Goal: Task Accomplishment & Management: Manage account settings

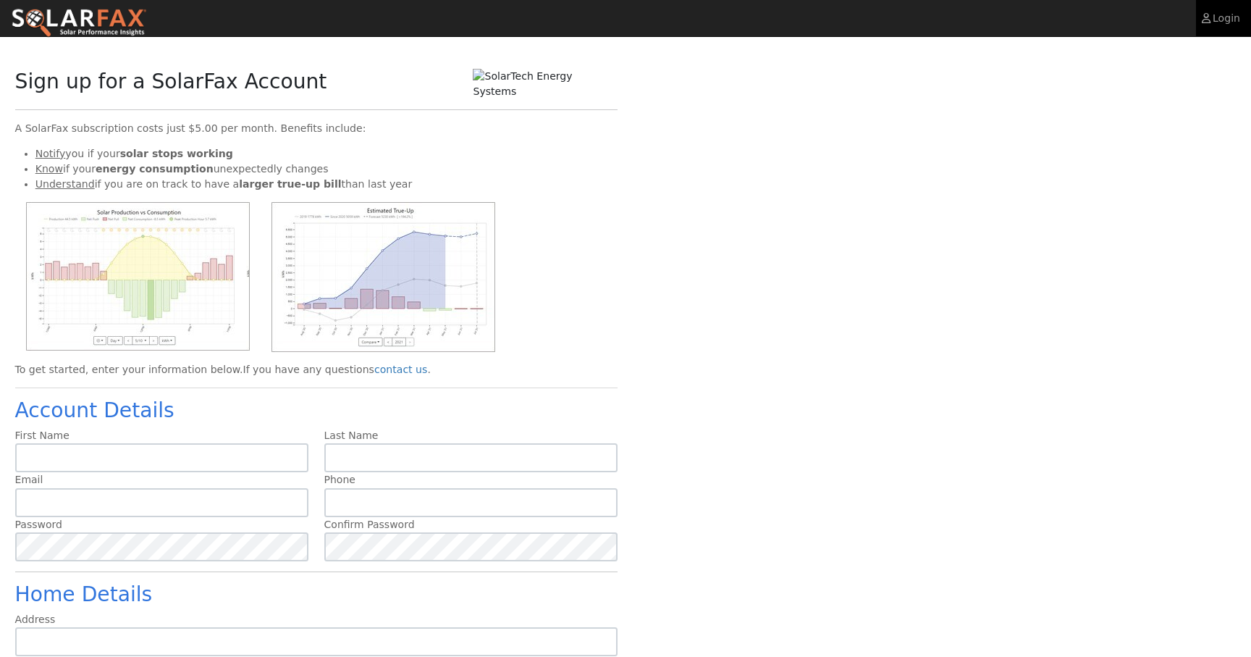
click at [1235, 15] on link "Login" at bounding box center [1223, 18] width 55 height 36
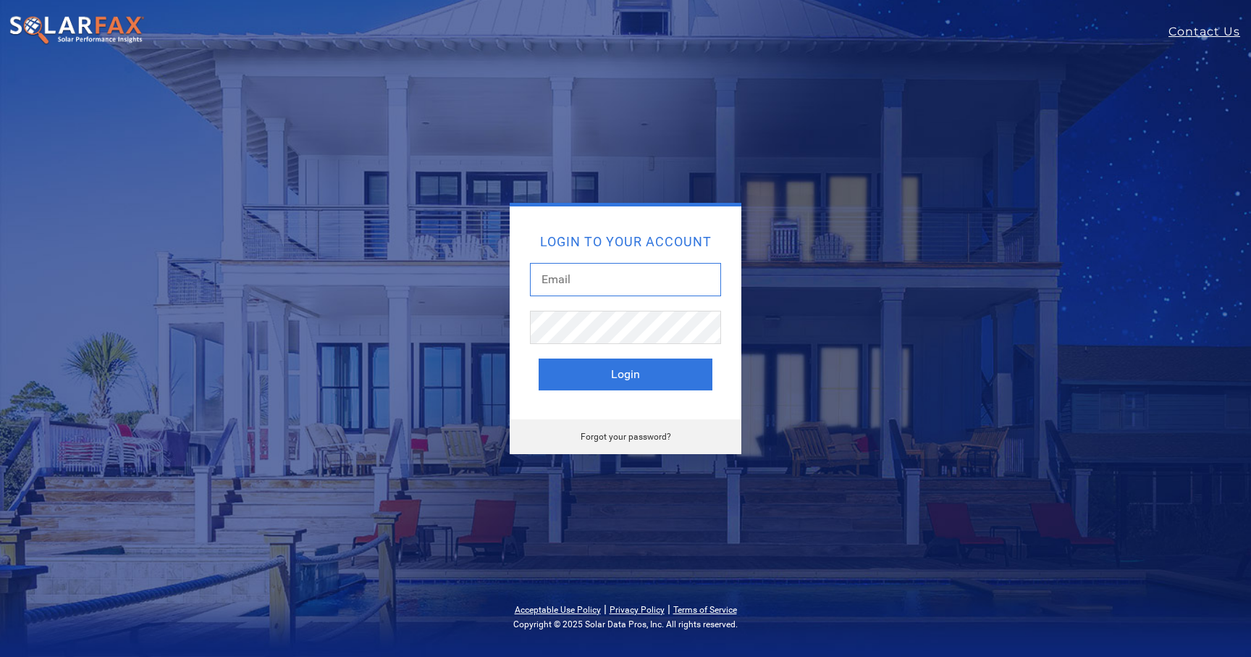
click at [582, 279] on input "text" at bounding box center [625, 279] width 191 height 33
type input "[PERSON_NAME][EMAIL_ADDRESS][DOMAIN_NAME]"
click at [604, 380] on button "Login" at bounding box center [626, 374] width 174 height 32
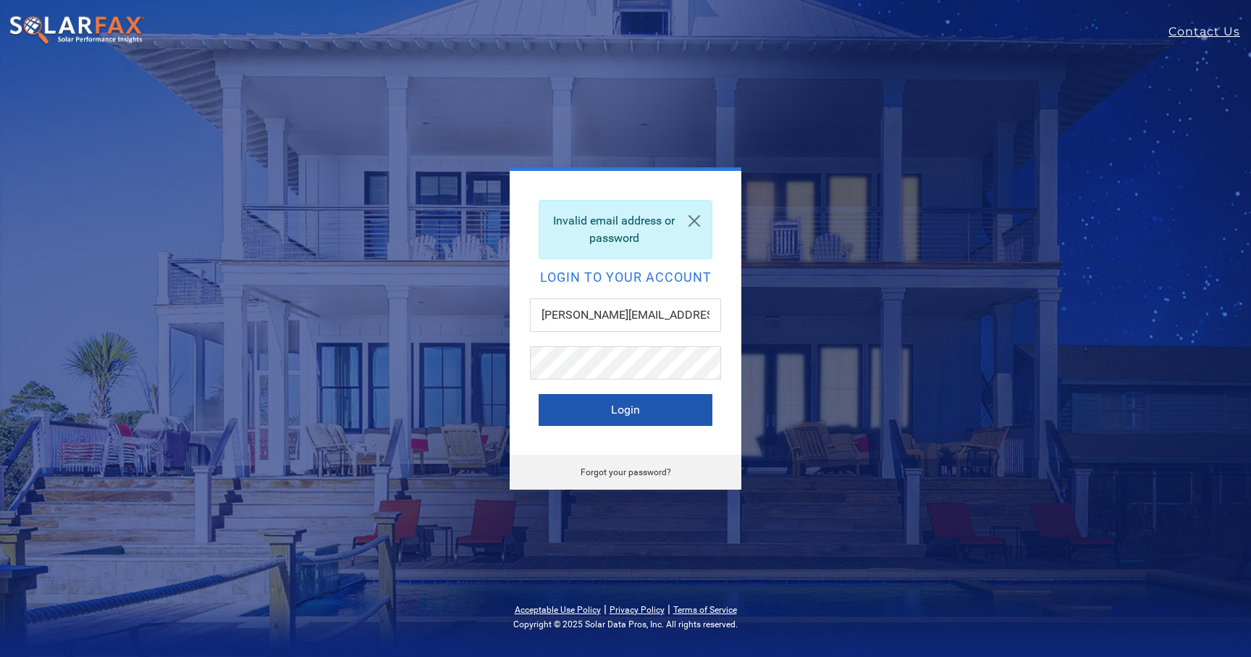
click at [605, 406] on button "Login" at bounding box center [626, 410] width 174 height 32
click at [619, 415] on button "Login" at bounding box center [626, 410] width 174 height 32
click at [618, 327] on input "[PERSON_NAME][EMAIL_ADDRESS][DOMAIN_NAME]" at bounding box center [625, 314] width 191 height 33
click at [614, 312] on input "[PERSON_NAME][EMAIL_ADDRESS][DOMAIN_NAME]" at bounding box center [625, 314] width 191 height 33
click at [570, 320] on input "[PERSON_NAME][EMAIL_ADDRESS][DOMAIN_NAME]" at bounding box center [625, 314] width 191 height 33
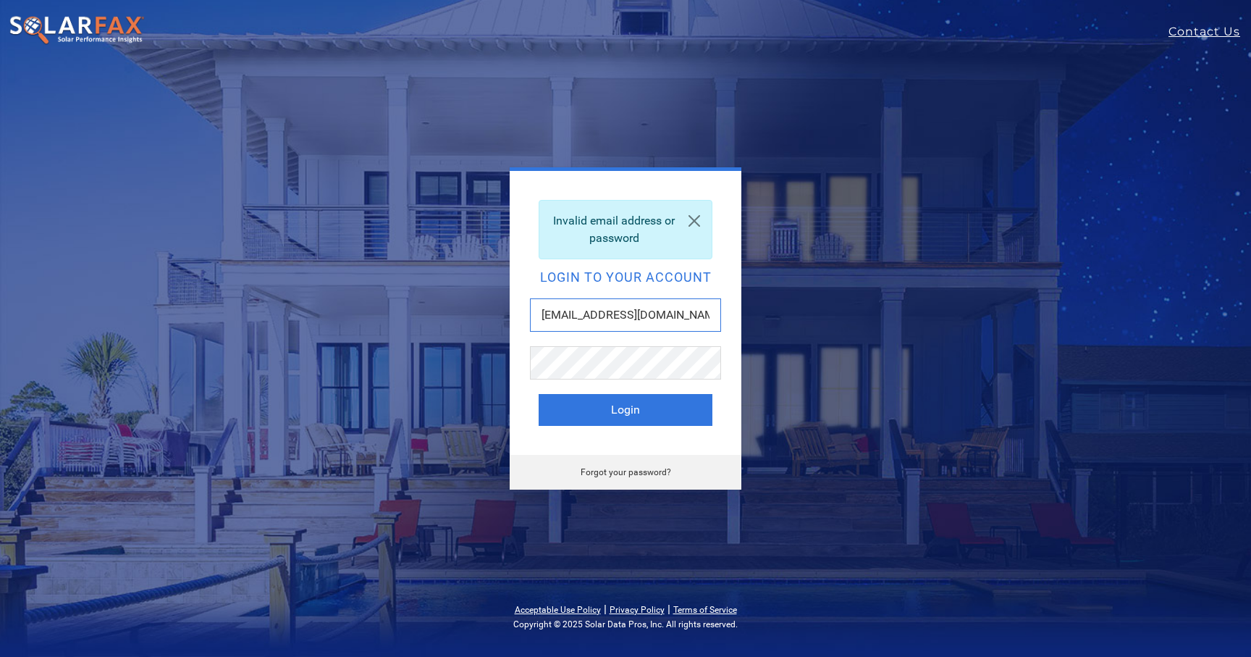
click at [570, 320] on input "markiet@solartechonlinec.om" at bounding box center [625, 314] width 191 height 33
click at [593, 315] on input "markinget@solartechonlinec.om" at bounding box center [625, 314] width 191 height 33
type input "marketing@solartechonlinec.om"
click at [629, 390] on div at bounding box center [625, 370] width 191 height 48
click at [626, 400] on button "Login" at bounding box center [626, 410] width 174 height 32
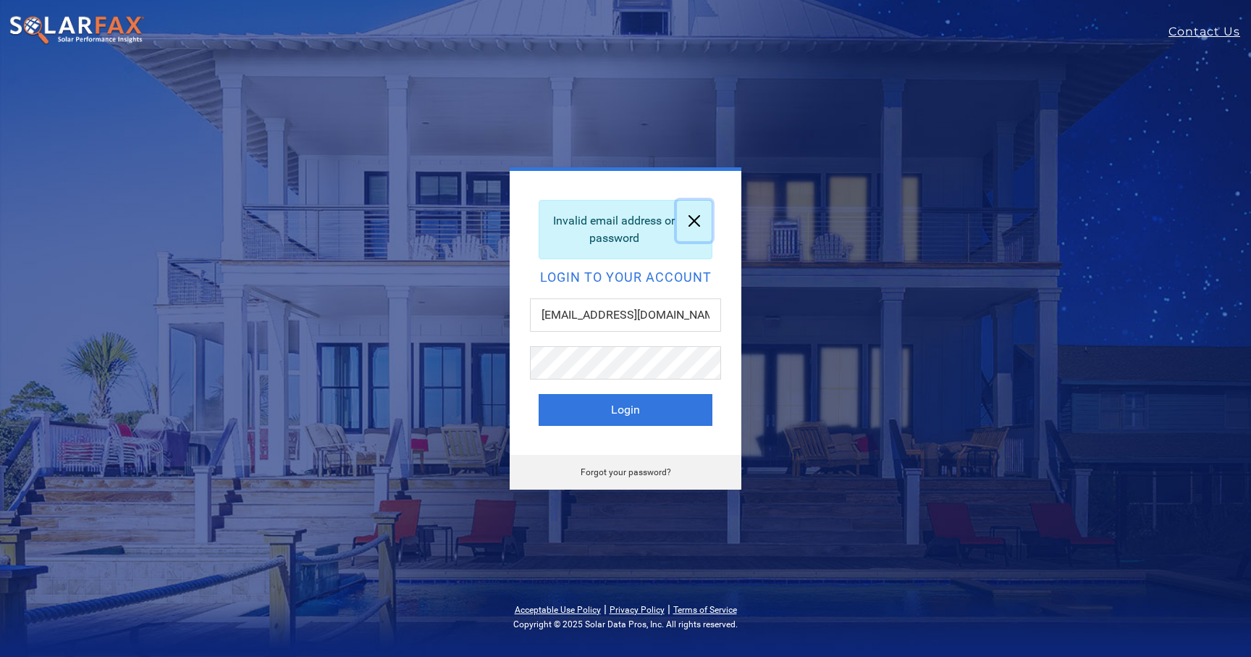
click at [697, 220] on link at bounding box center [694, 221] width 35 height 41
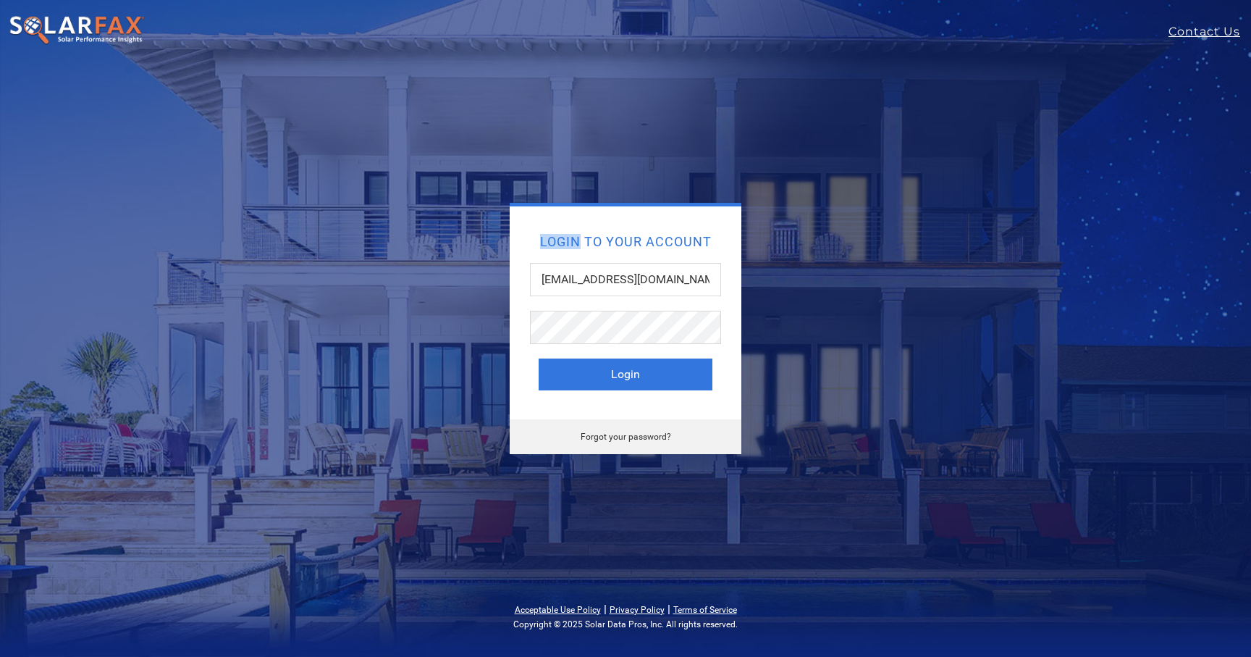
drag, startPoint x: 697, startPoint y: 220, endPoint x: 765, endPoint y: 185, distance: 75.8
click at [698, 220] on div "Login to your account [EMAIL_ADDRESS][DOMAIN_NAME] Login" at bounding box center [626, 312] width 232 height 213
